Goal: Information Seeking & Learning: Learn about a topic

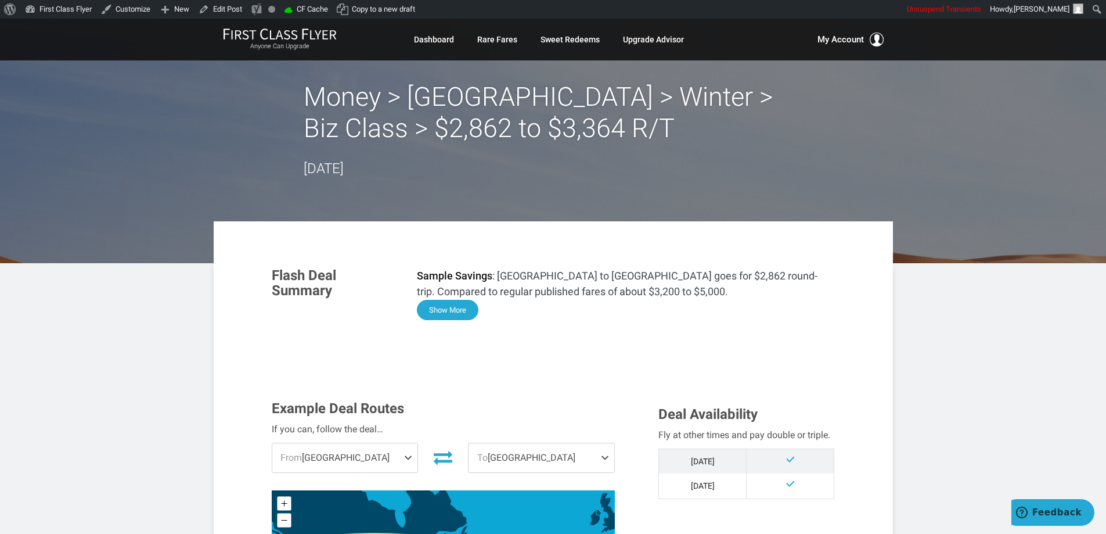
click at [455, 308] on button "Show More" at bounding box center [448, 310] width 62 height 20
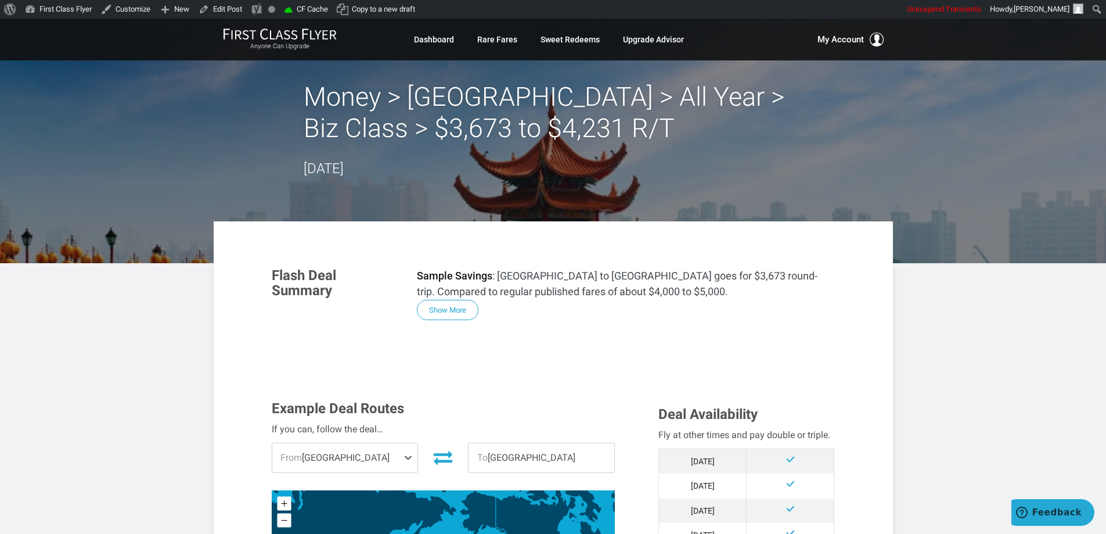
drag, startPoint x: 427, startPoint y: 305, endPoint x: 480, endPoint y: 303, distance: 52.9
click at [427, 305] on button "Show More" at bounding box center [448, 310] width 62 height 20
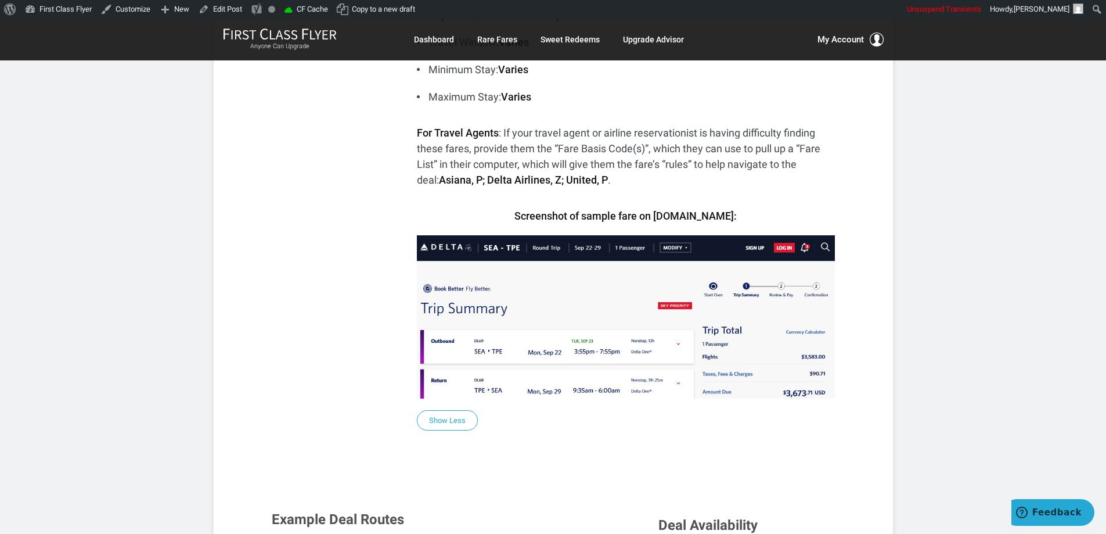
scroll to position [523, 0]
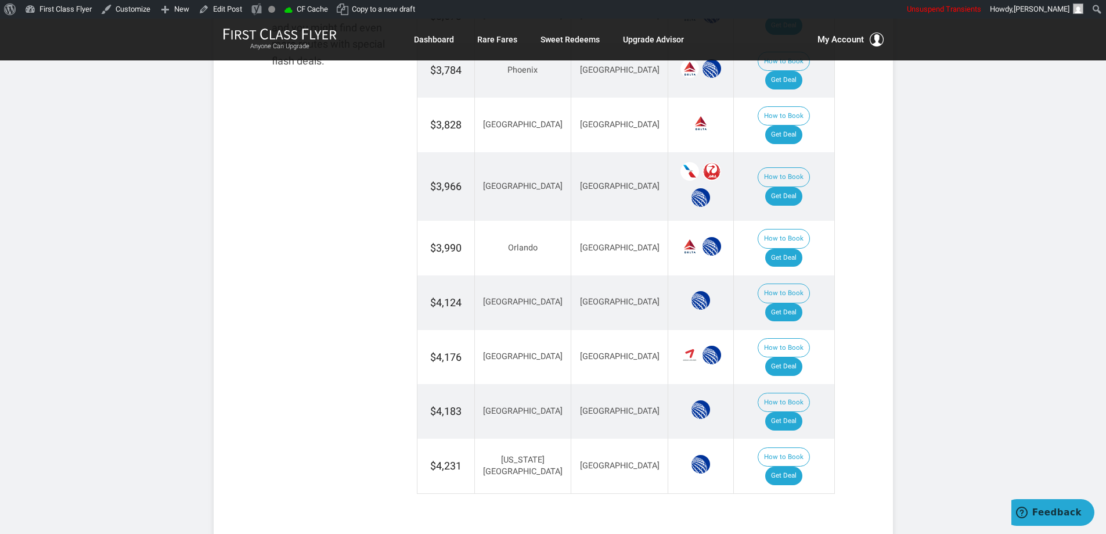
scroll to position [1473, 0]
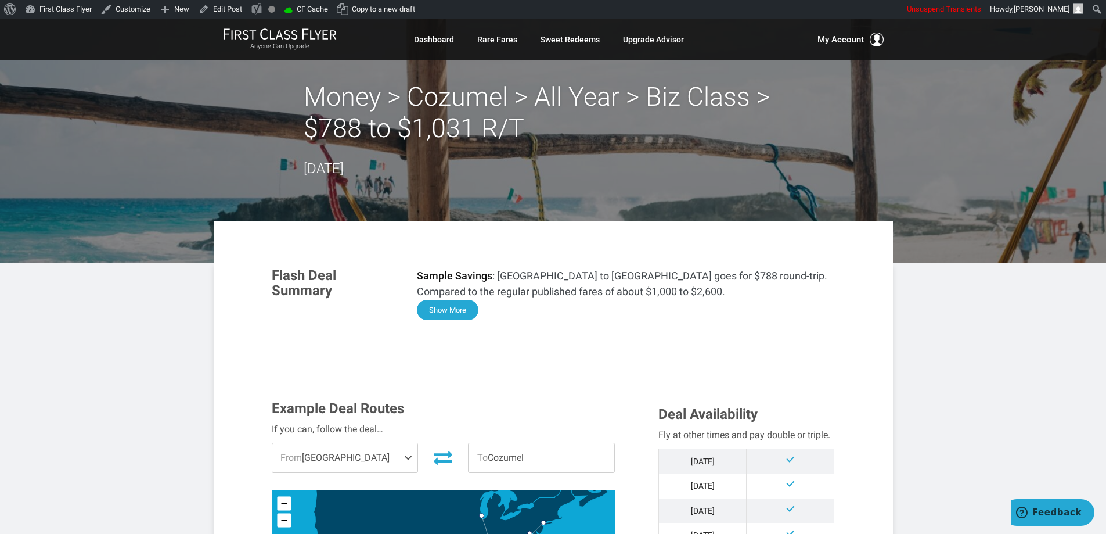
click at [466, 309] on button "Show More" at bounding box center [448, 310] width 62 height 20
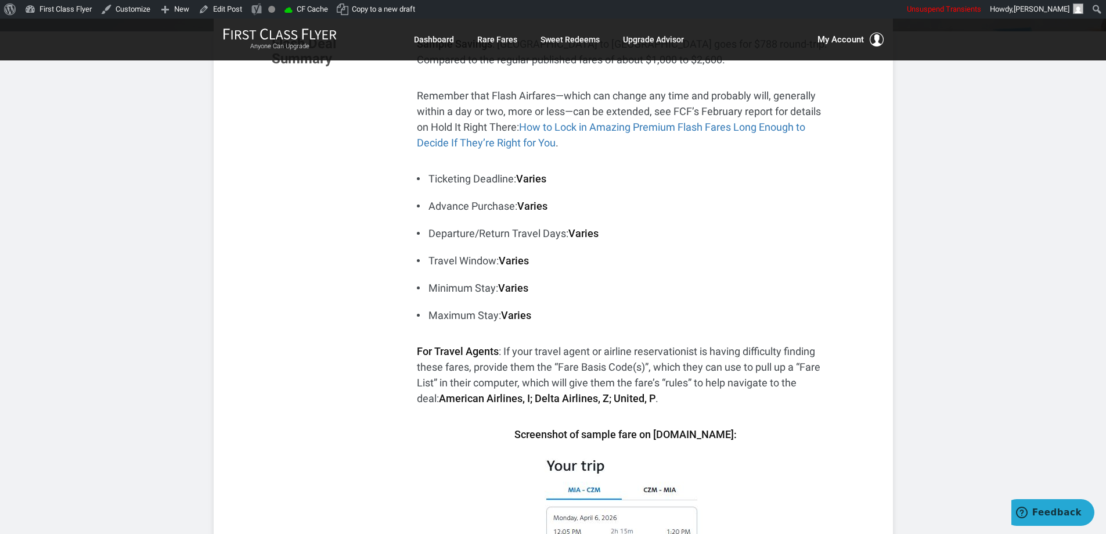
scroll to position [232, 0]
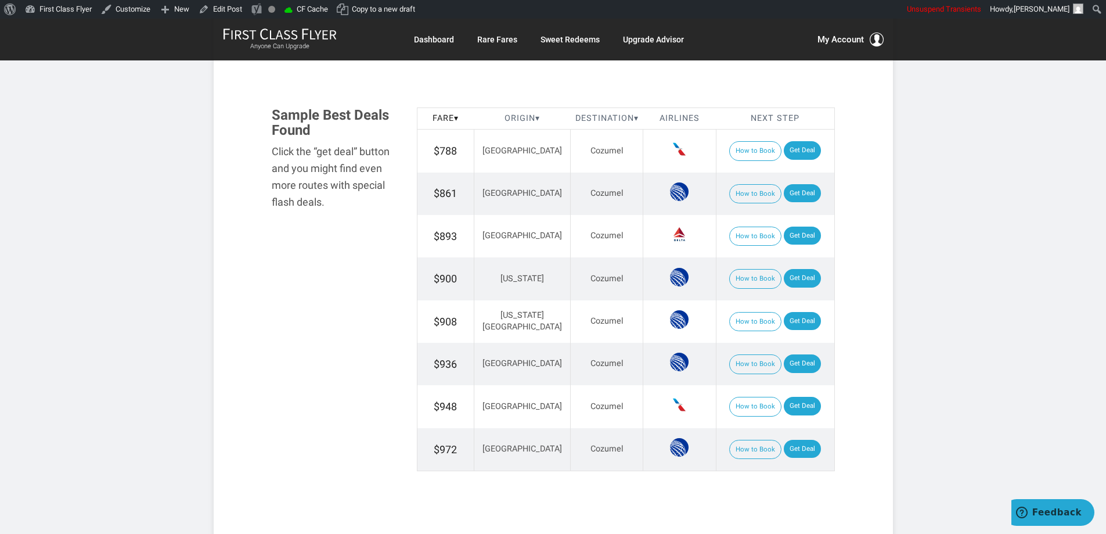
scroll to position [1239, 0]
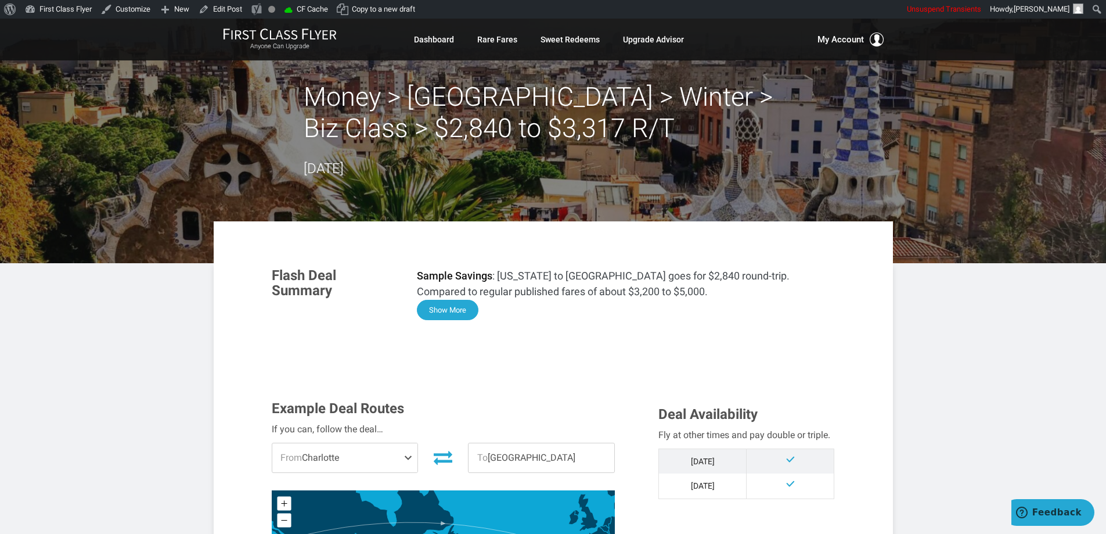
click at [453, 307] on button "Show More" at bounding box center [448, 310] width 62 height 20
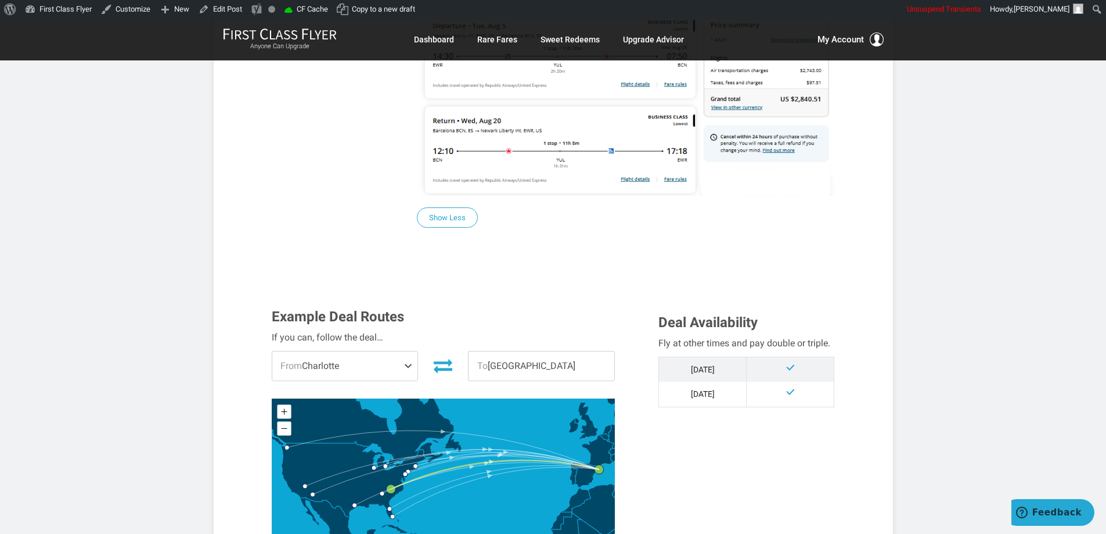
scroll to position [987, 0]
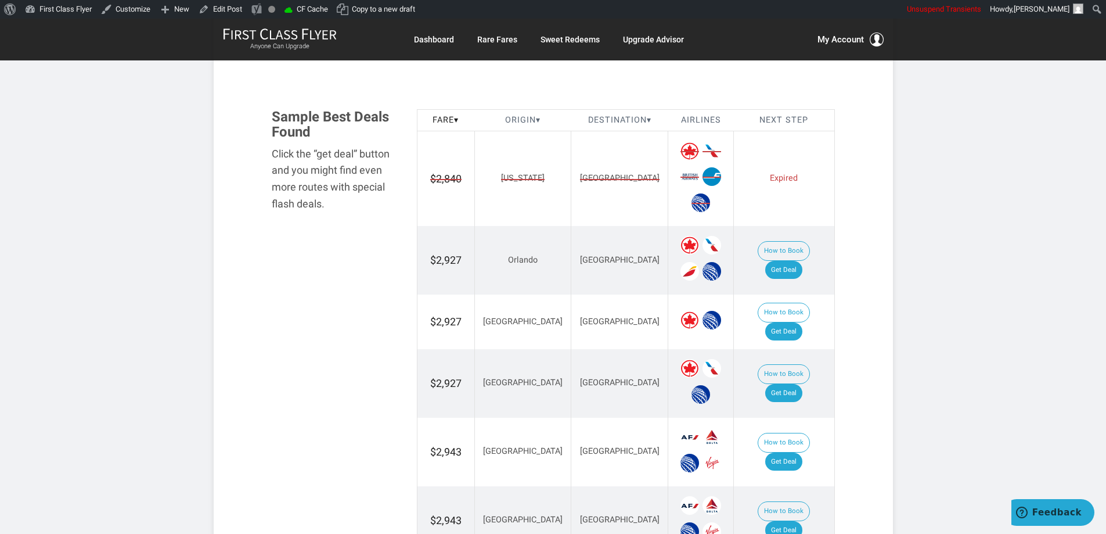
scroll to position [1568, 0]
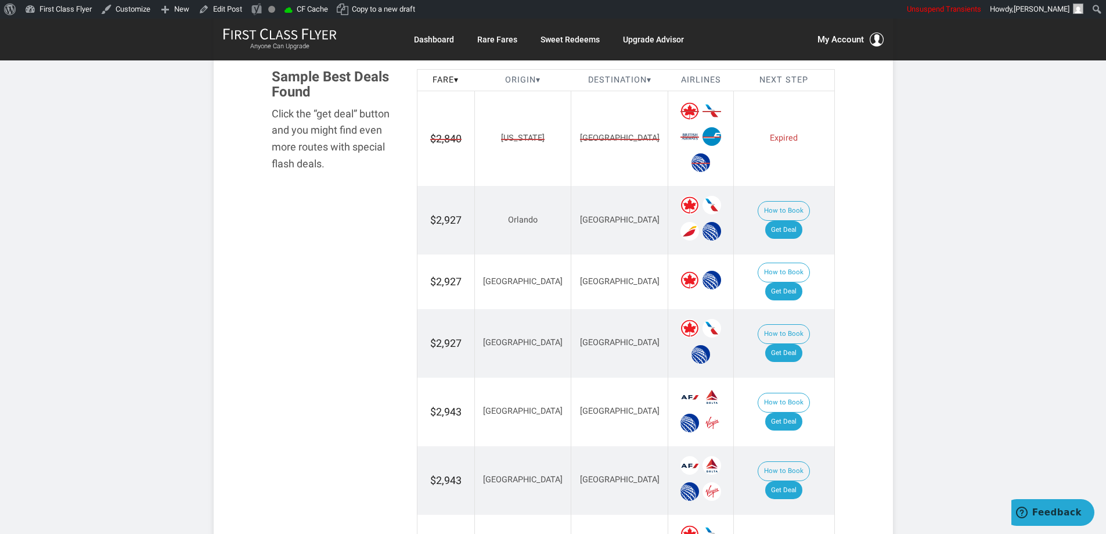
click at [582, 137] on span "[GEOGRAPHIC_DATA]" at bounding box center [620, 138] width 80 height 12
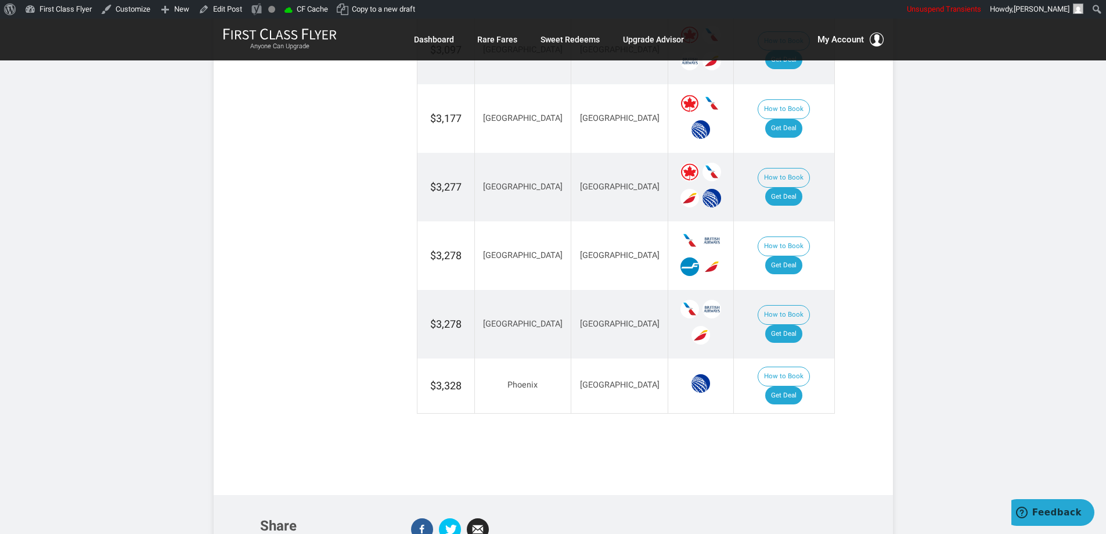
scroll to position [2206, 0]
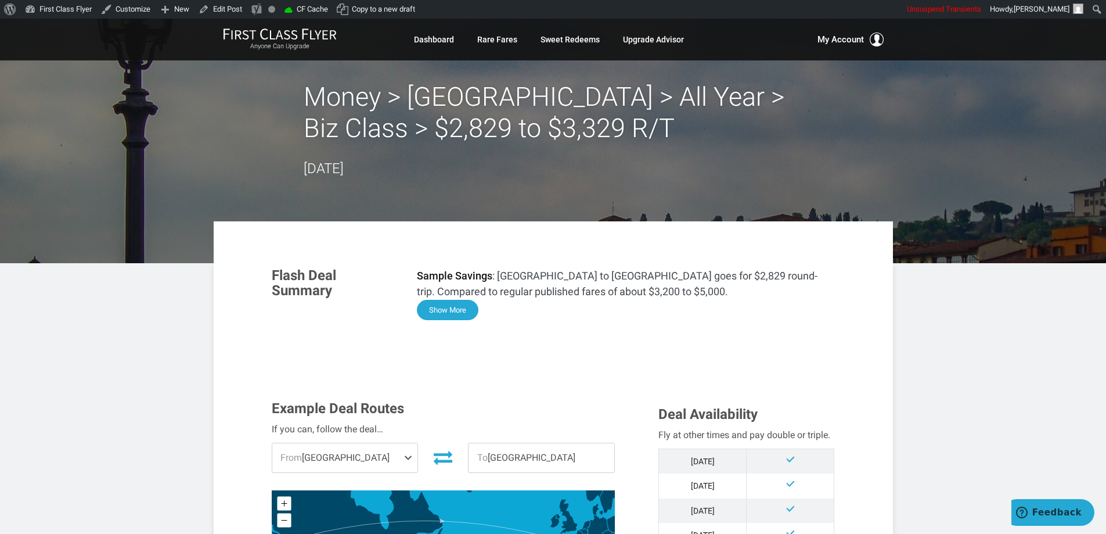
click at [450, 309] on button "Show More" at bounding box center [448, 310] width 62 height 20
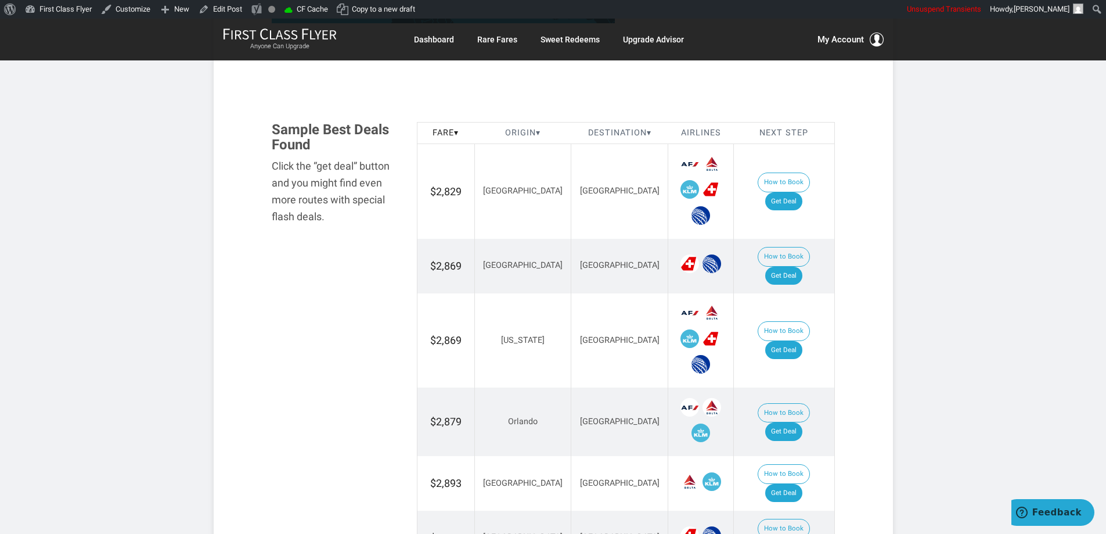
scroll to position [988, 0]
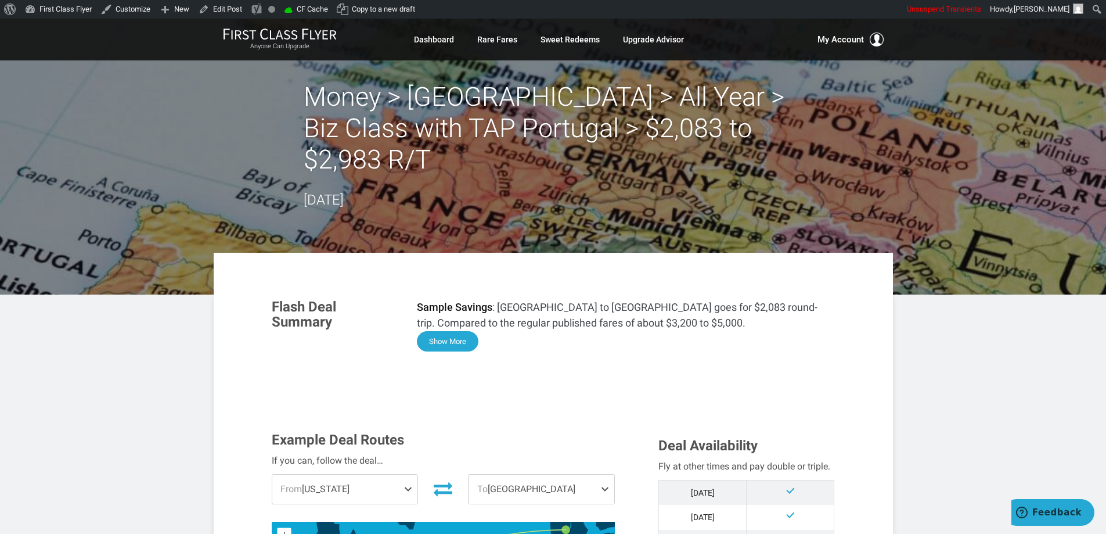
click at [455, 331] on button "Show More" at bounding box center [448, 341] width 62 height 20
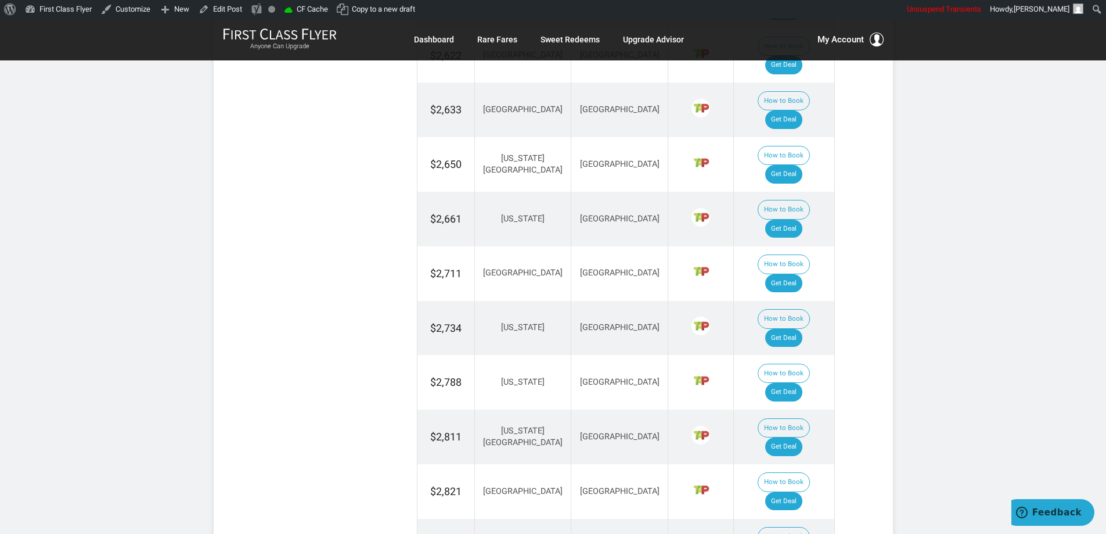
scroll to position [2323, 0]
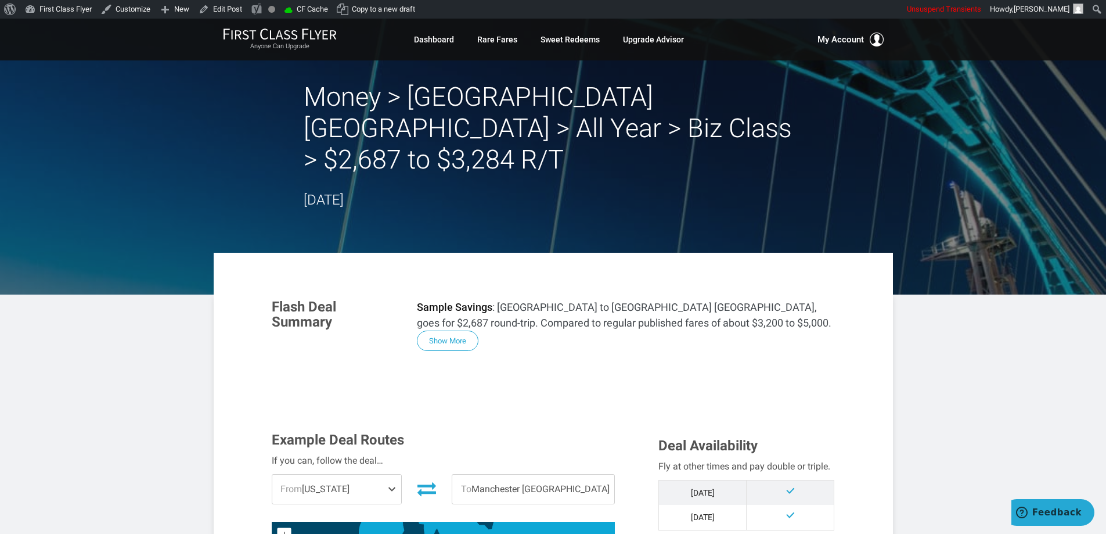
click at [452, 299] on p "Sample Savings : Orlando to Manchester UK, goes for $2,687 round-trip. Compared…" at bounding box center [626, 314] width 418 height 31
click at [447, 331] on button "Show More" at bounding box center [448, 341] width 62 height 20
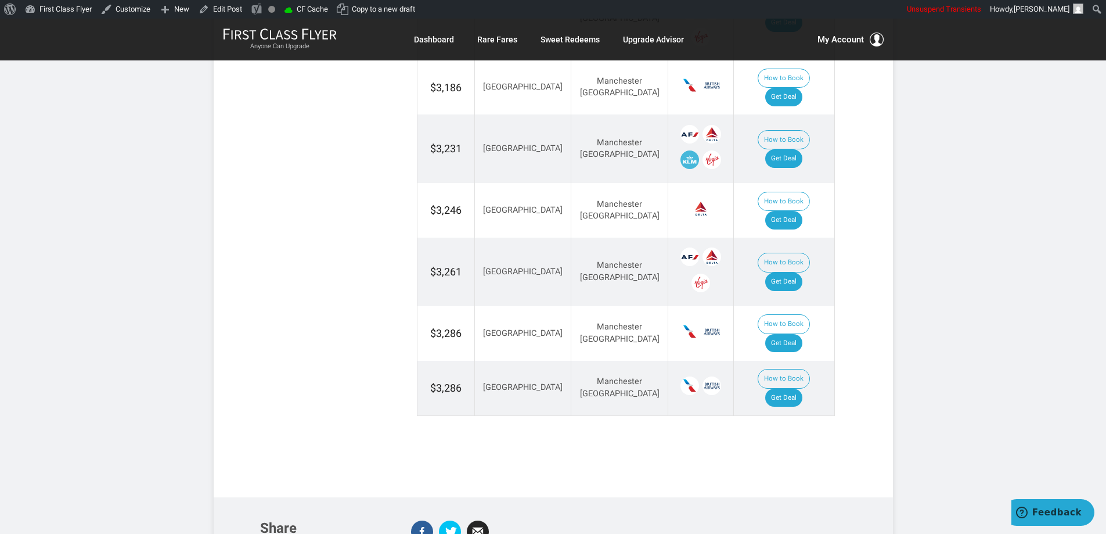
scroll to position [1840, 0]
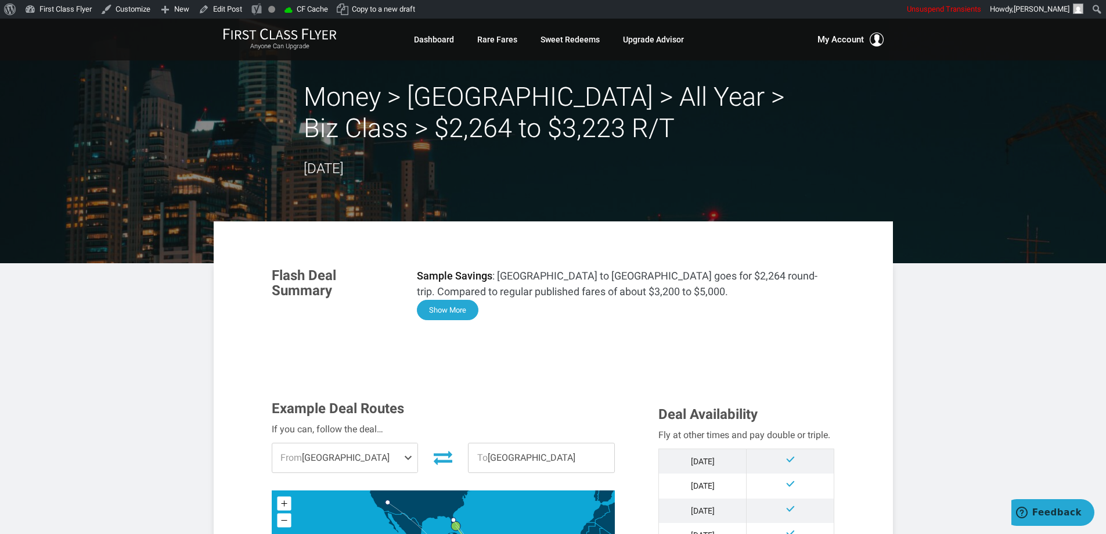
click at [443, 304] on button "Show More" at bounding box center [448, 310] width 62 height 20
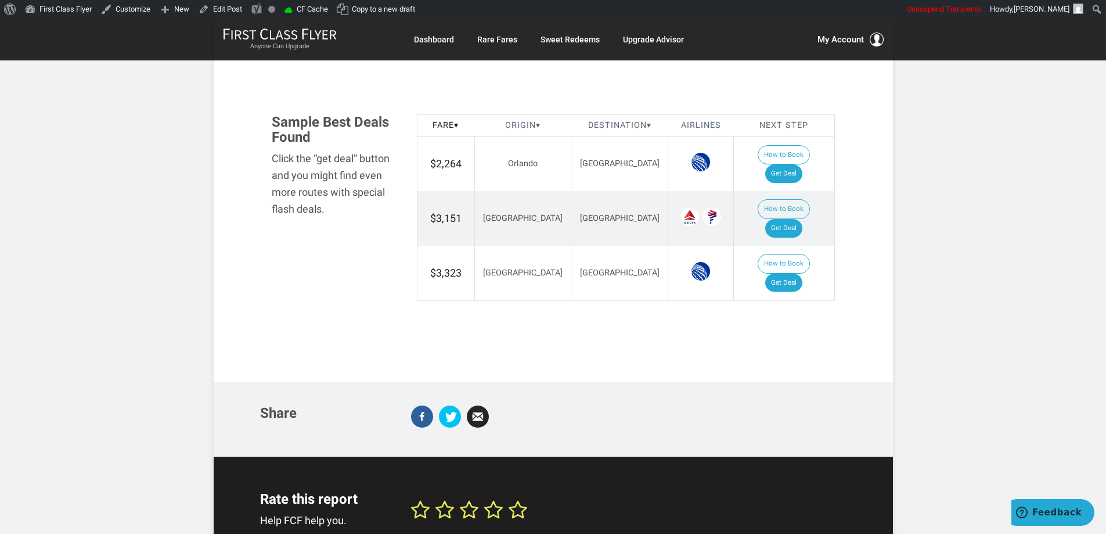
scroll to position [1366, 0]
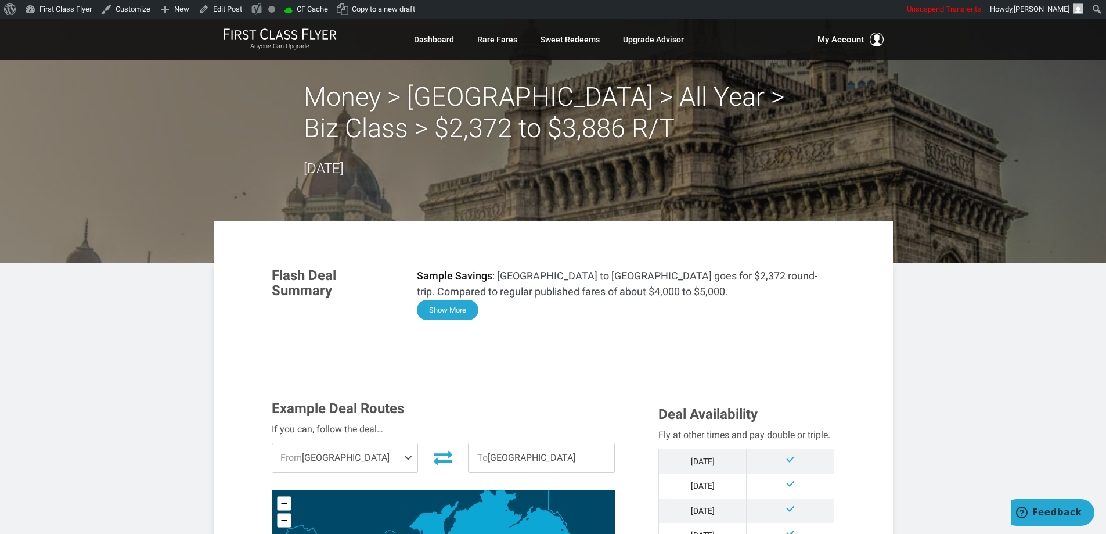
click at [453, 306] on button "Show More" at bounding box center [448, 310] width 62 height 20
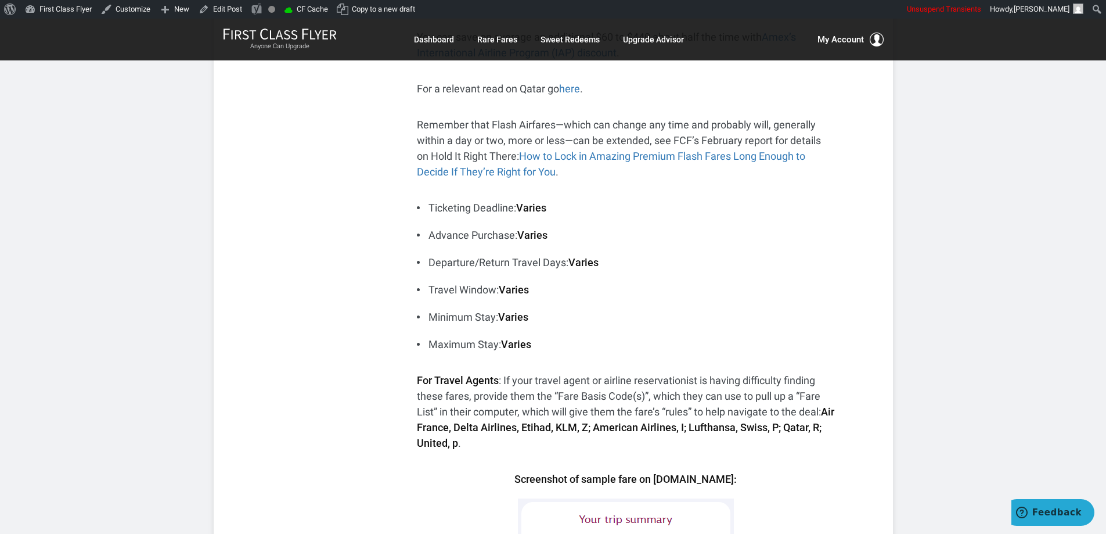
drag, startPoint x: 923, startPoint y: 261, endPoint x: 1084, endPoint y: 113, distance: 219.4
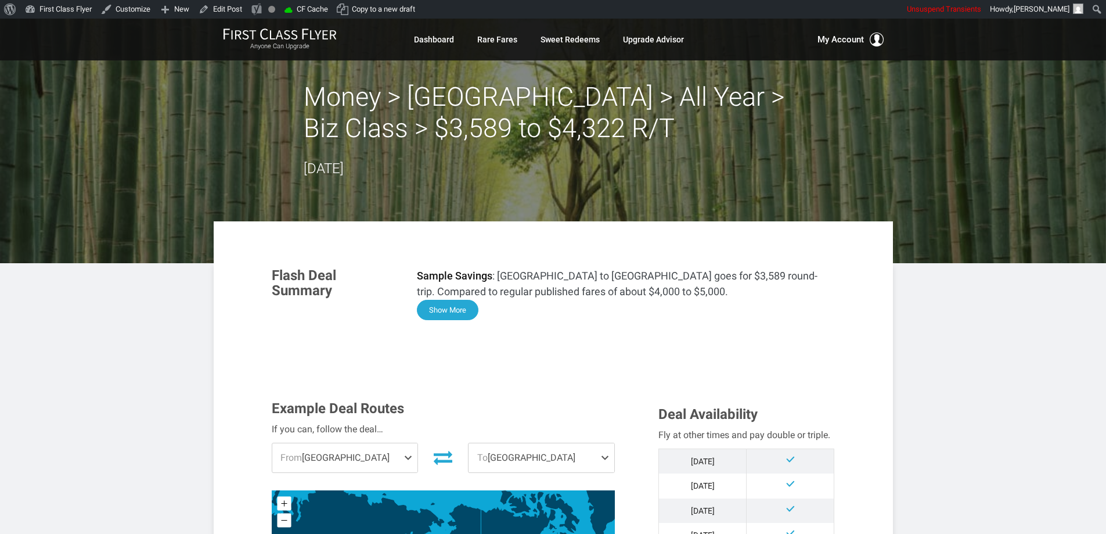
click at [469, 309] on button "Show More" at bounding box center [448, 310] width 62 height 20
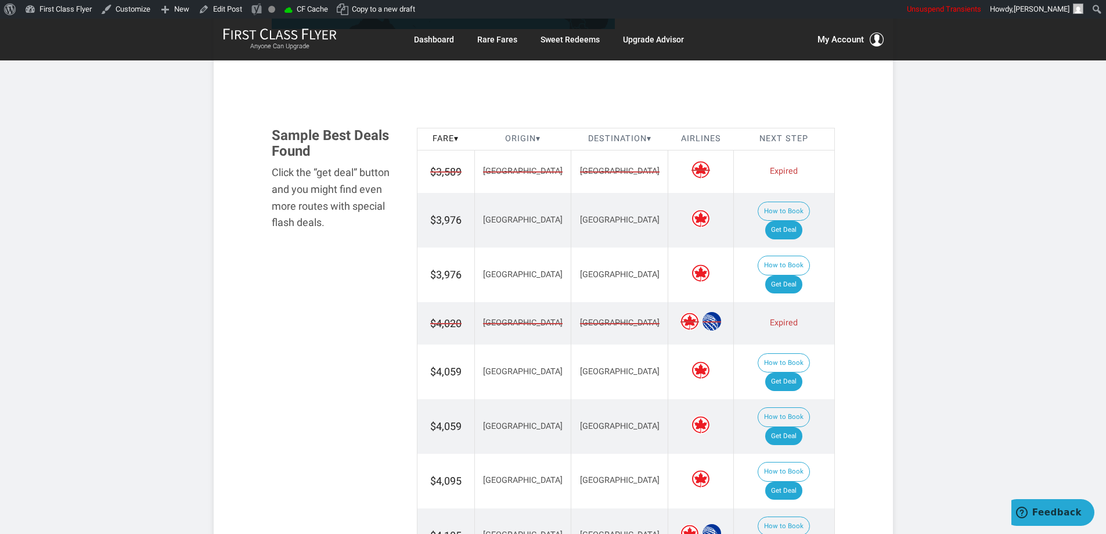
scroll to position [1450, 0]
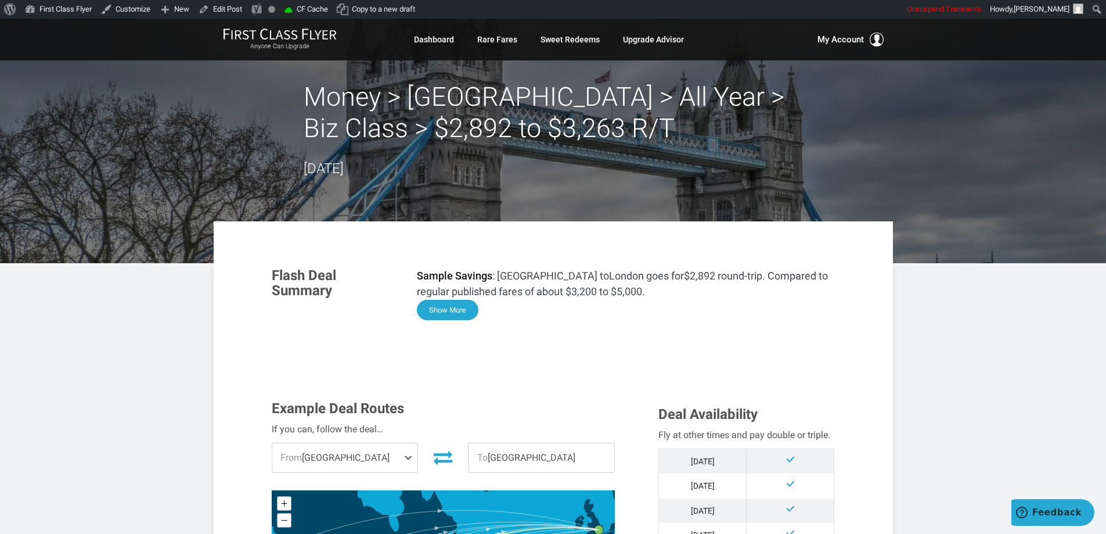
click at [433, 309] on button "Show More" at bounding box center [448, 310] width 62 height 20
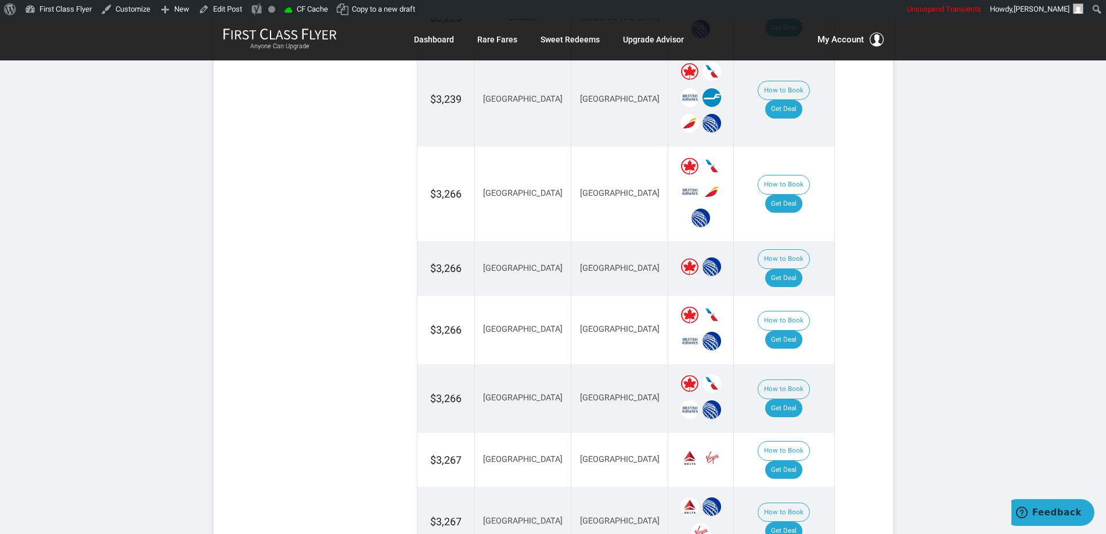
scroll to position [2186, 0]
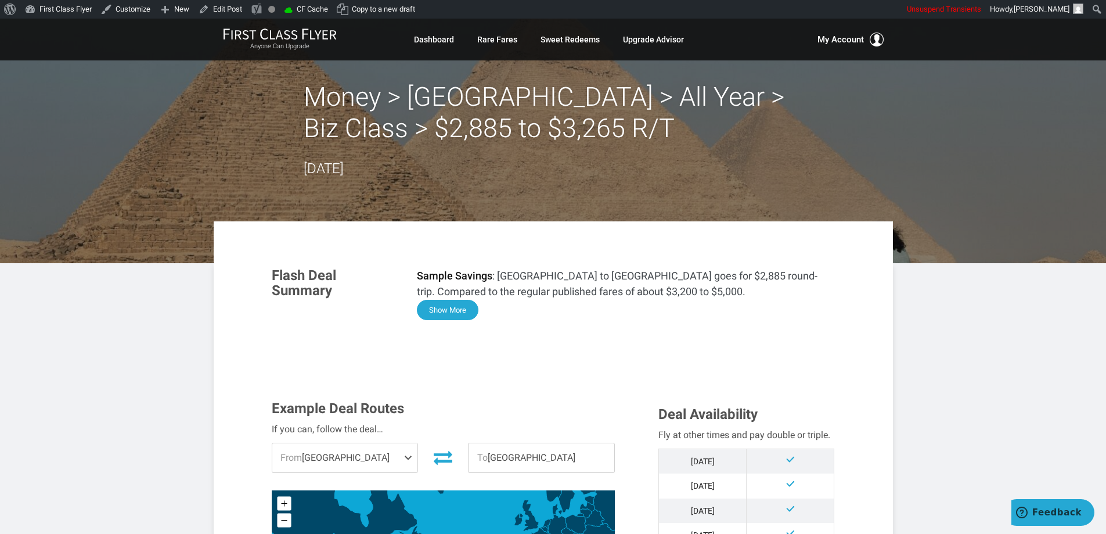
click at [450, 305] on button "Show More" at bounding box center [448, 310] width 62 height 20
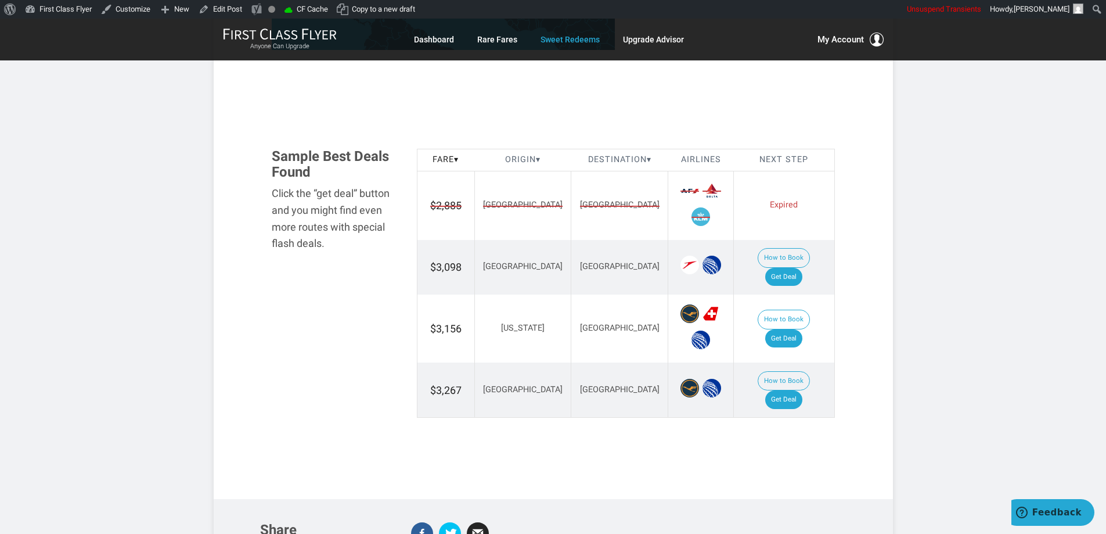
scroll to position [1302, 0]
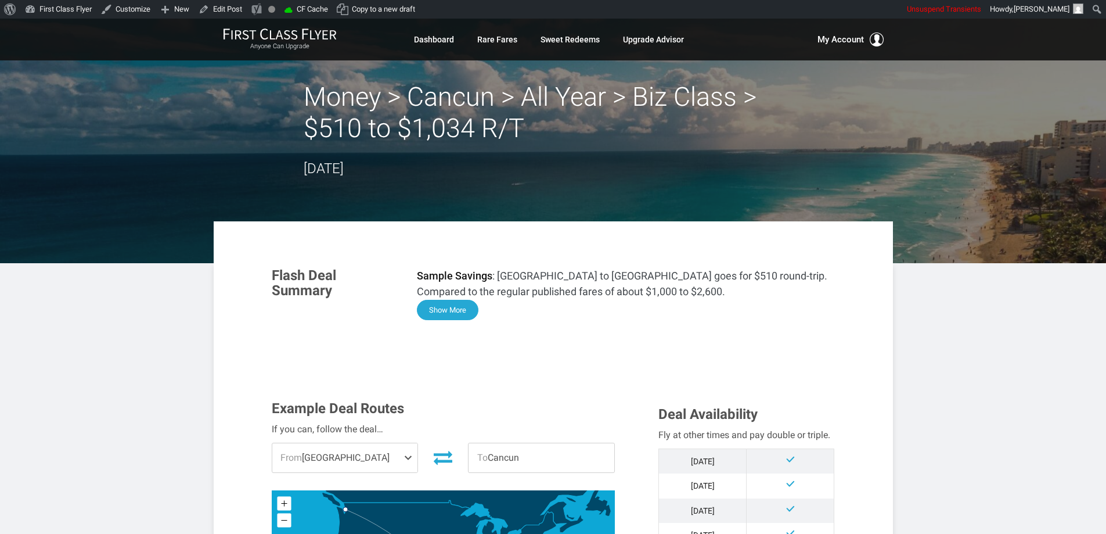
click at [431, 307] on button "Show More" at bounding box center [448, 310] width 62 height 20
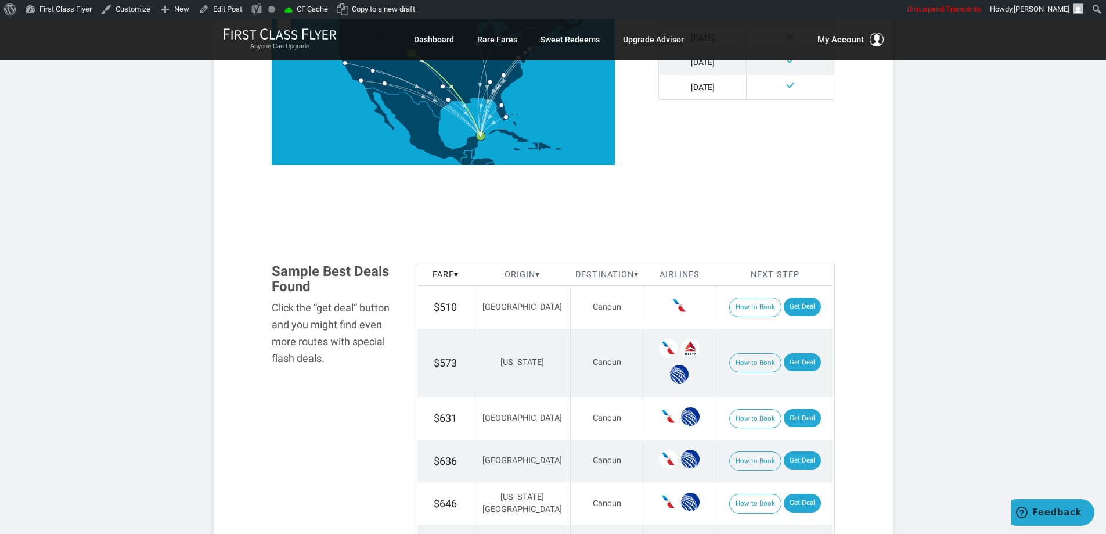
scroll to position [1121, 0]
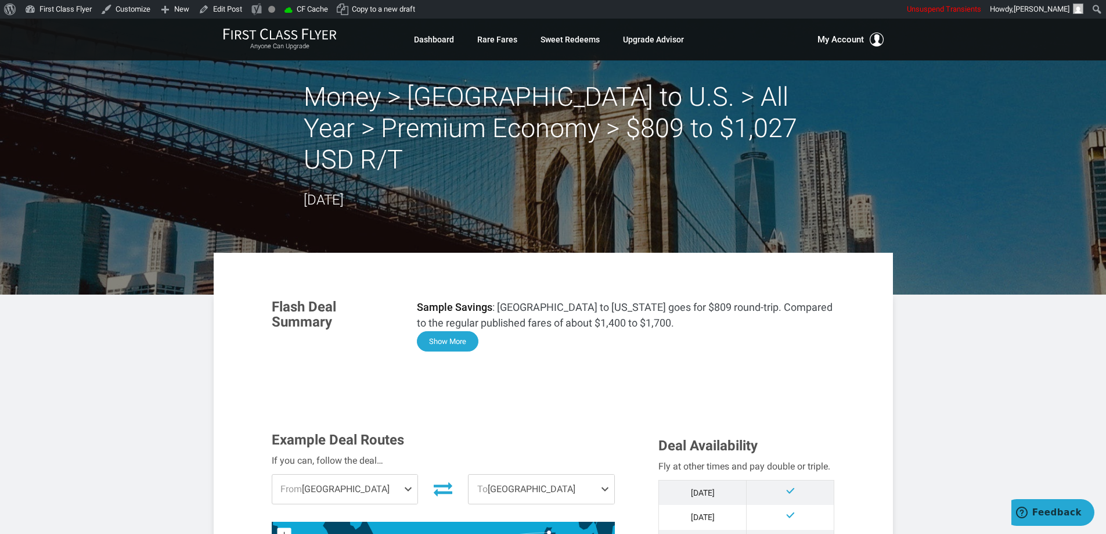
click at [455, 336] on button "Show More" at bounding box center [448, 341] width 62 height 20
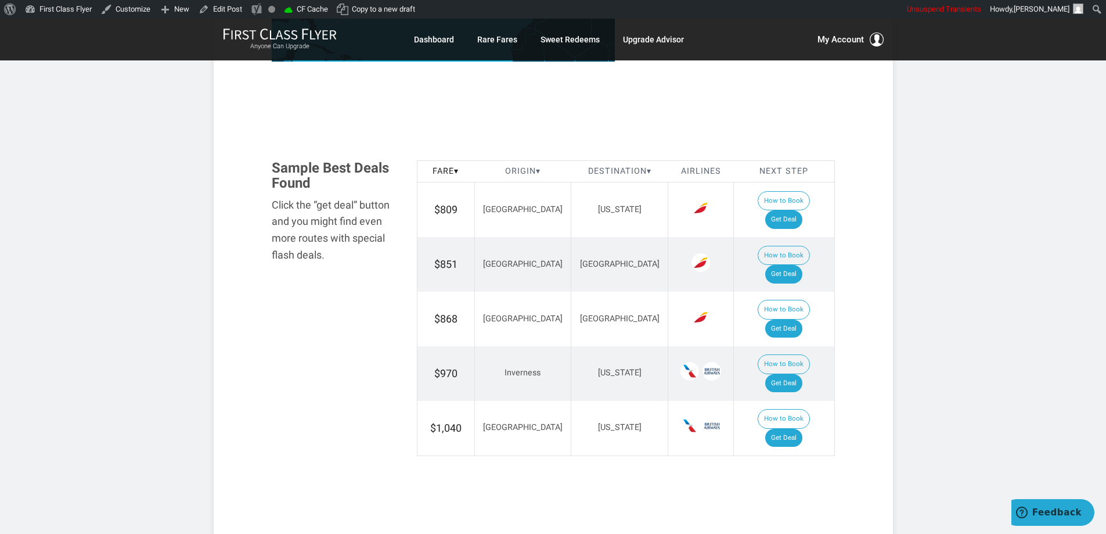
scroll to position [1644, 0]
